Goal: Task Accomplishment & Management: Use online tool/utility

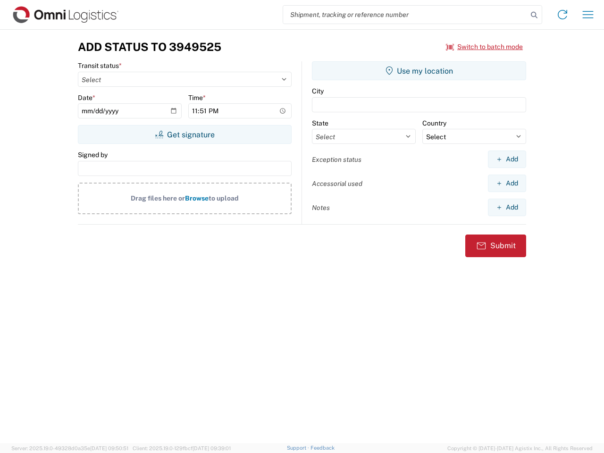
click at [406, 15] on input "search" at bounding box center [405, 15] width 245 height 18
click at [534, 15] on icon at bounding box center [534, 14] width 13 height 13
click at [563, 15] on icon at bounding box center [562, 14] width 15 height 15
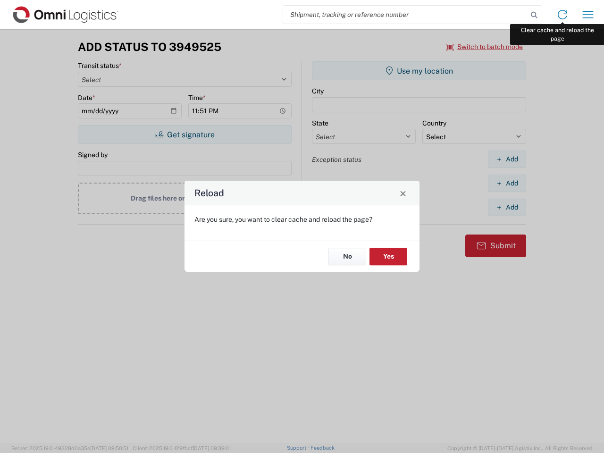
click at [588, 15] on div "Reload Are you sure, you want to clear cache and reload the page? No Yes" at bounding box center [302, 226] width 604 height 453
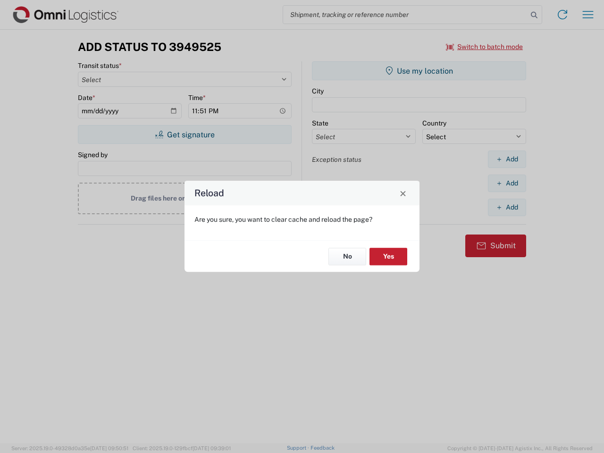
click at [485, 47] on div "Reload Are you sure, you want to clear cache and reload the page? No Yes" at bounding box center [302, 226] width 604 height 453
click at [185, 135] on div "Reload Are you sure, you want to clear cache and reload the page? No Yes" at bounding box center [302, 226] width 604 height 453
click at [419, 71] on div "Reload Are you sure, you want to clear cache and reload the page? No Yes" at bounding box center [302, 226] width 604 height 453
click at [507, 159] on div "Reload Are you sure, you want to clear cache and reload the page? No Yes" at bounding box center [302, 226] width 604 height 453
click at [507, 183] on div "Reload Are you sure, you want to clear cache and reload the page? No Yes" at bounding box center [302, 226] width 604 height 453
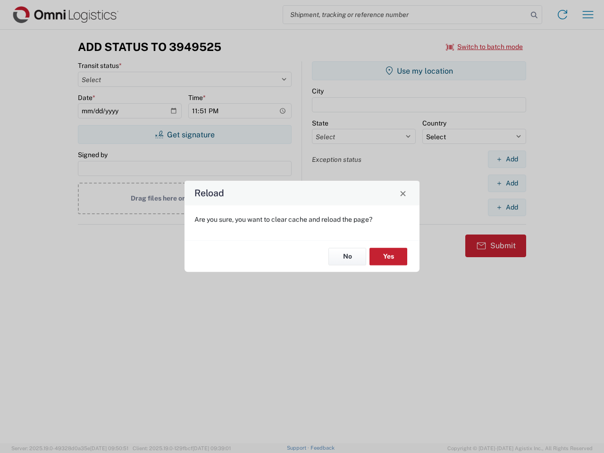
click at [507, 207] on div "Reload Are you sure, you want to clear cache and reload the page? No Yes" at bounding box center [302, 226] width 604 height 453
